Goal: Task Accomplishment & Management: Complete application form

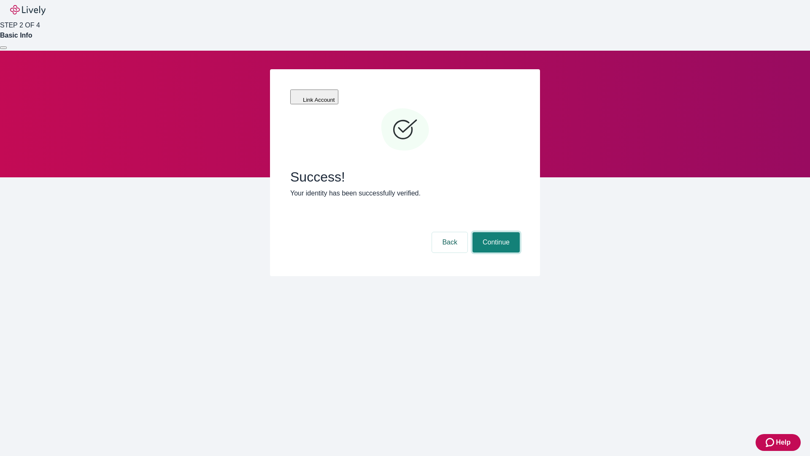
click at [495, 232] on button "Continue" at bounding box center [496, 242] width 47 height 20
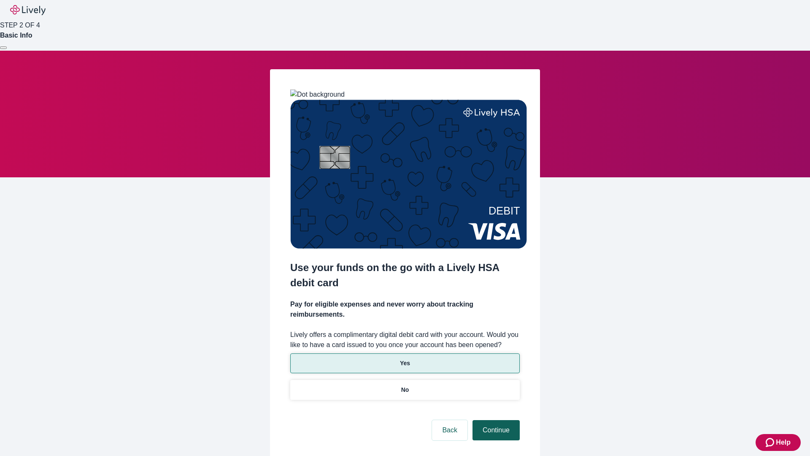
click at [405, 359] on p "Yes" at bounding box center [405, 363] width 10 height 9
click at [495, 420] on button "Continue" at bounding box center [496, 430] width 47 height 20
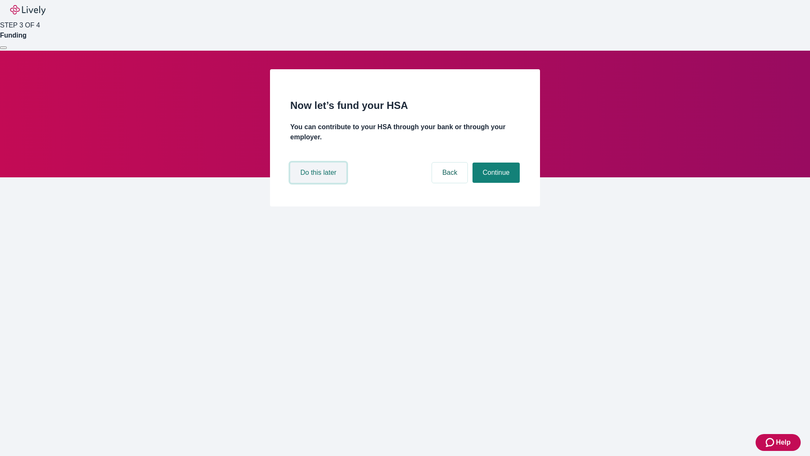
click at [319, 183] on button "Do this later" at bounding box center [318, 172] width 56 height 20
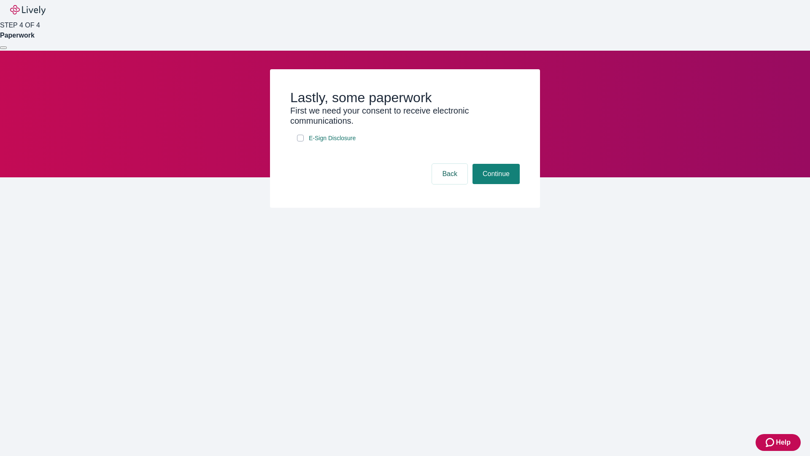
click at [300, 141] on input "E-Sign Disclosure" at bounding box center [300, 138] width 7 height 7
checkbox input "true"
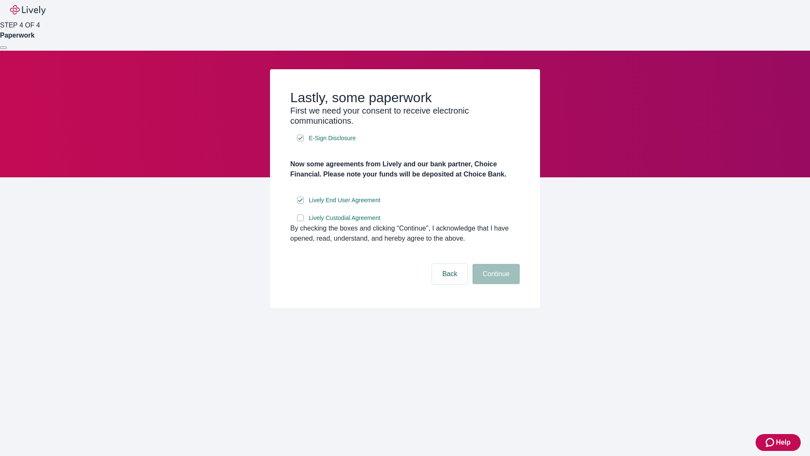
click at [300, 221] on input "Lively Custodial Agreement" at bounding box center [300, 217] width 7 height 7
checkbox input "true"
click at [495, 284] on button "Continue" at bounding box center [496, 274] width 47 height 20
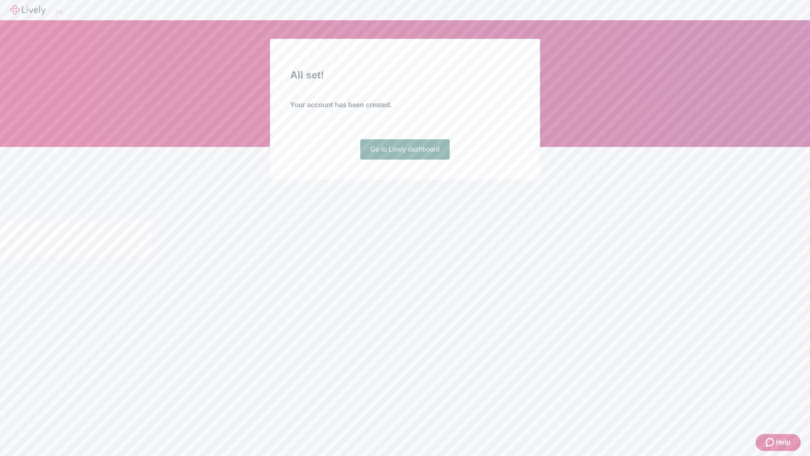
click at [405, 159] on link "Go to Lively dashboard" at bounding box center [405, 149] width 90 height 20
